Goal: Task Accomplishment & Management: Manage account settings

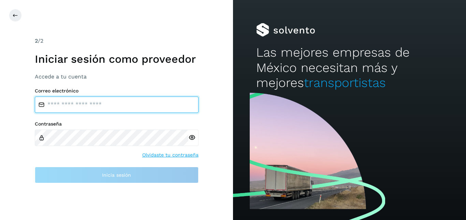
drag, startPoint x: 0, startPoint y: 0, endPoint x: 151, endPoint y: 106, distance: 184.4
click at [151, 106] on input "email" at bounding box center [117, 105] width 164 height 16
type input "**********"
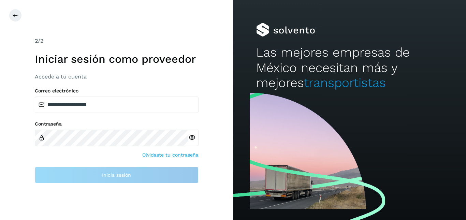
click at [190, 139] on div at bounding box center [193, 138] width 10 height 16
click at [191, 137] on div at bounding box center [193, 138] width 10 height 16
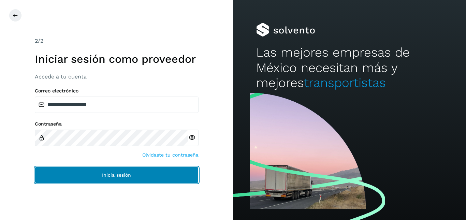
click at [101, 176] on button "Inicia sesión" at bounding box center [117, 175] width 164 height 16
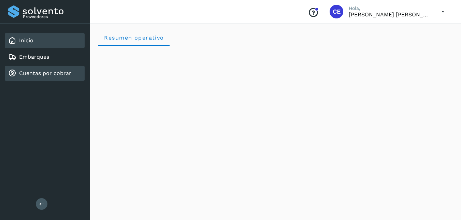
click at [61, 71] on link "Cuentas por cobrar" at bounding box center [45, 73] width 52 height 6
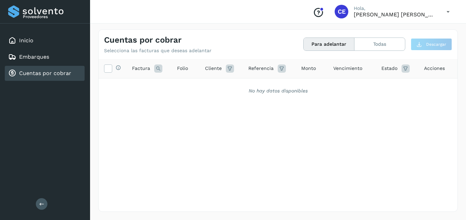
click at [428, 13] on p "[PERSON_NAME] [PERSON_NAME] [PERSON_NAME]" at bounding box center [395, 14] width 82 height 6
click at [446, 9] on icon at bounding box center [448, 12] width 14 height 14
click at [395, 26] on div "Cerrar sesión" at bounding box center [414, 30] width 81 height 13
